Goal: Find specific page/section: Find specific page/section

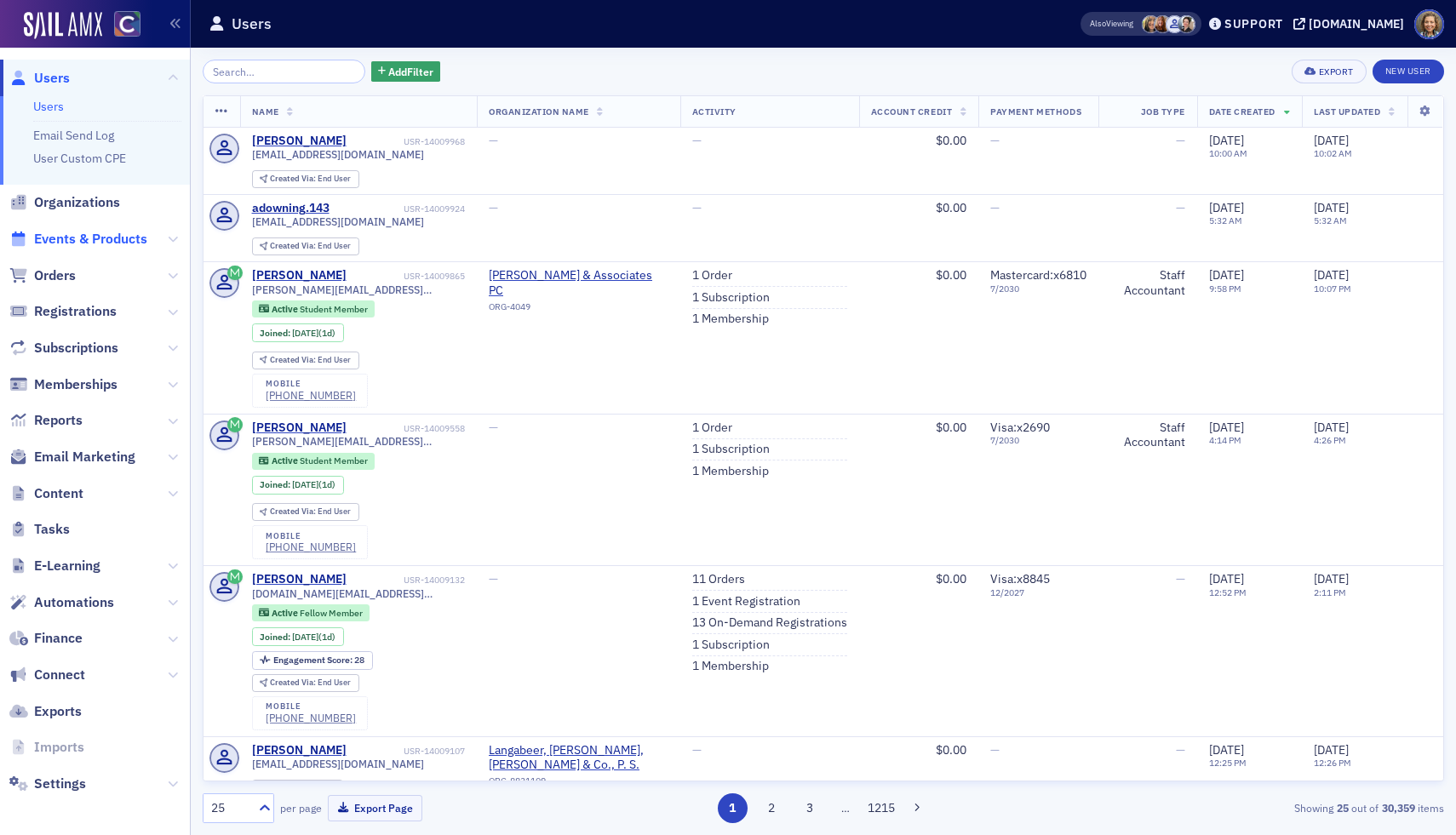
click at [99, 239] on span "Events & Products" at bounding box center [90, 240] width 113 height 19
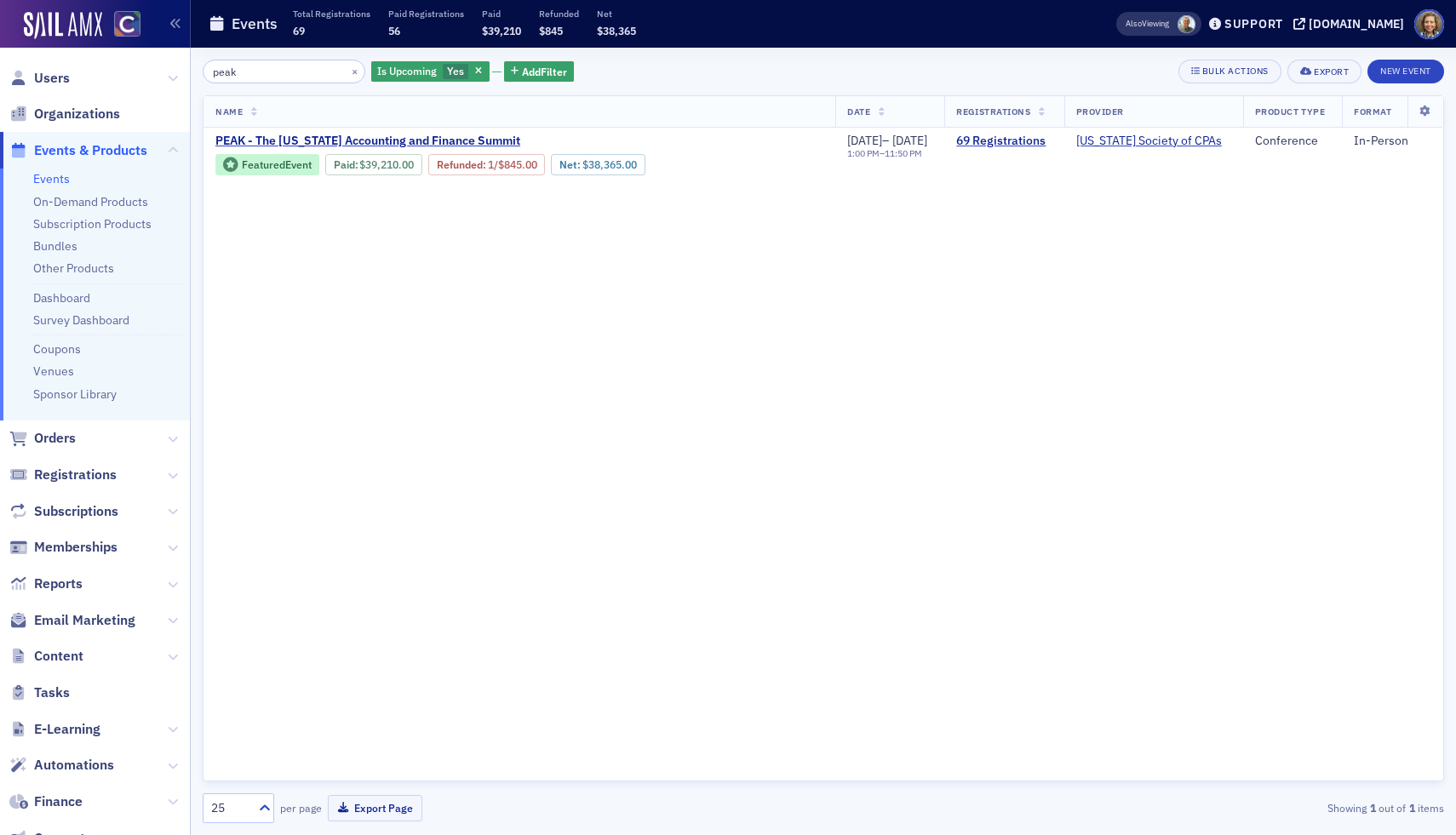
type input "peak"
